Goal: Find specific page/section: Find specific page/section

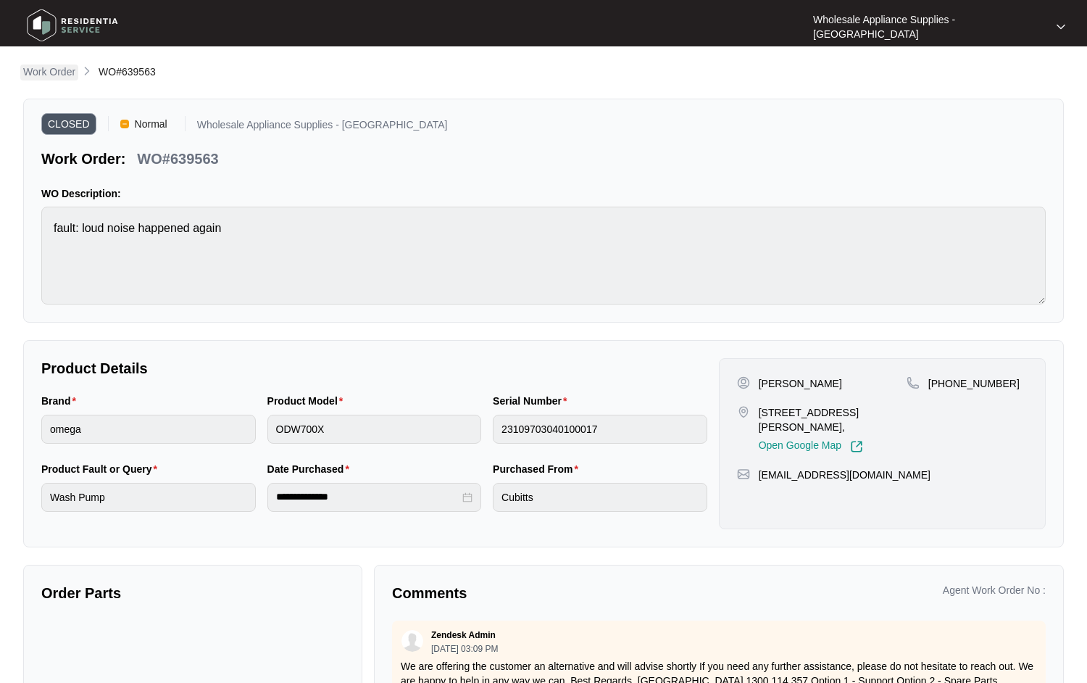
click at [57, 75] on p "Work Order" at bounding box center [49, 72] width 52 height 14
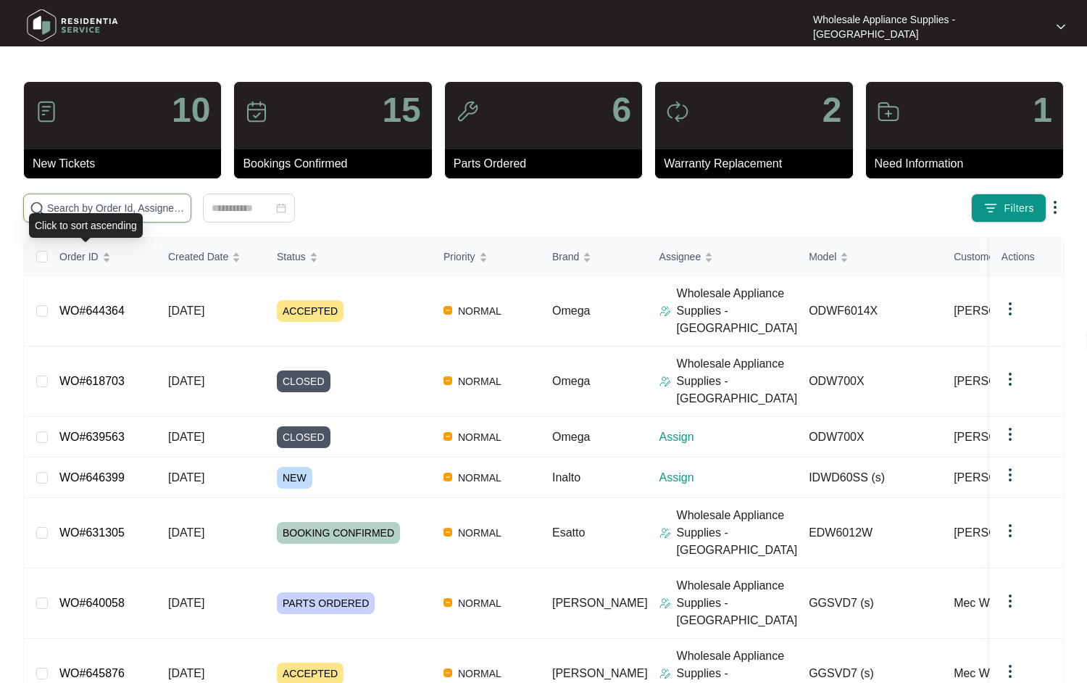
click at [99, 207] on input "text" at bounding box center [116, 208] width 138 height 16
paste input "618781"
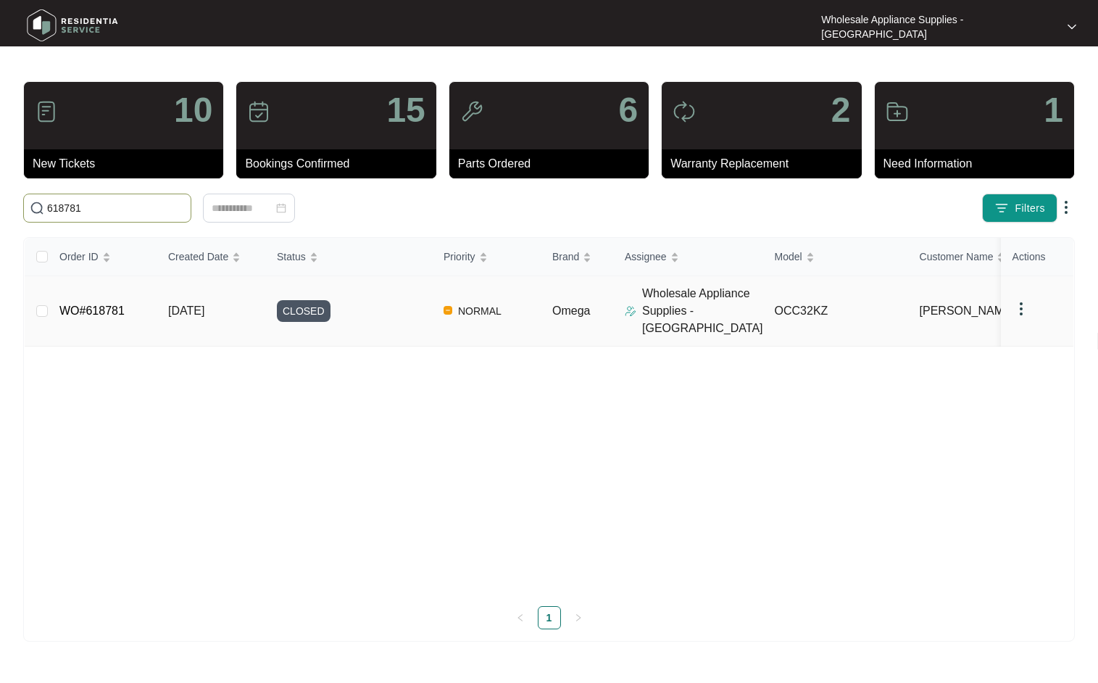
type input "618781"
click at [89, 304] on link "WO#618781" at bounding box center [91, 310] width 65 height 12
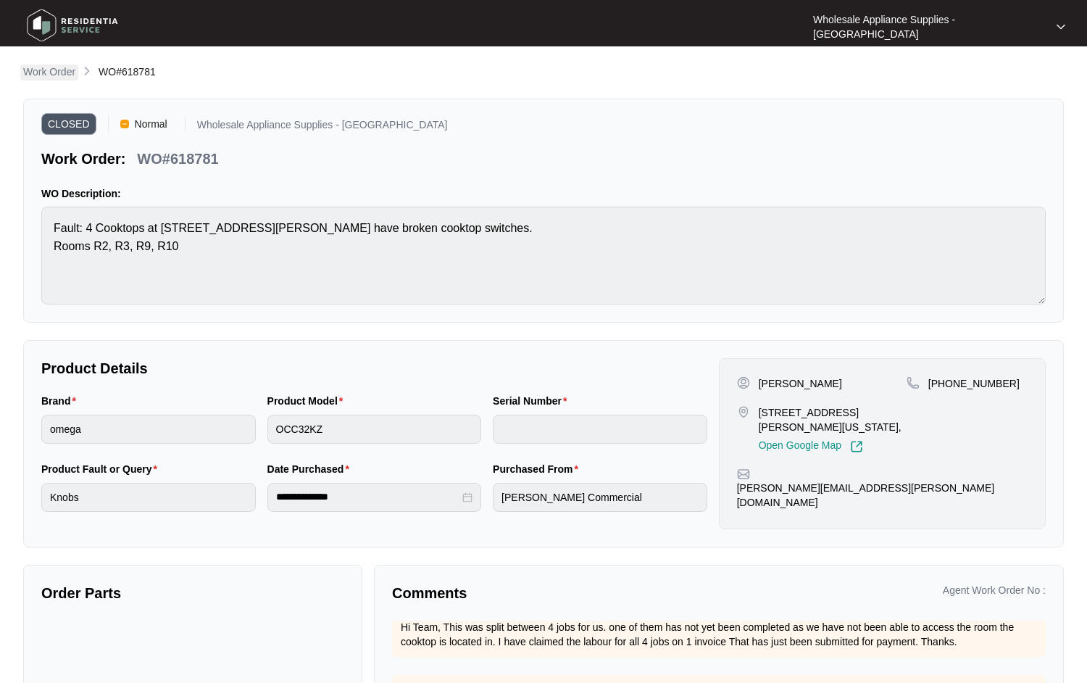
click at [59, 71] on p "Work Order" at bounding box center [49, 72] width 52 height 14
